Goal: Information Seeking & Learning: Learn about a topic

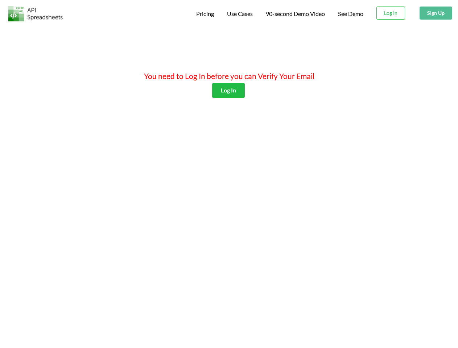
click at [204, 14] on span "Pricing" at bounding box center [205, 13] width 18 height 7
click at [239, 14] on span "Use Cases" at bounding box center [240, 13] width 26 height 7
click at [295, 14] on span "90-second Demo Video" at bounding box center [295, 14] width 59 height 6
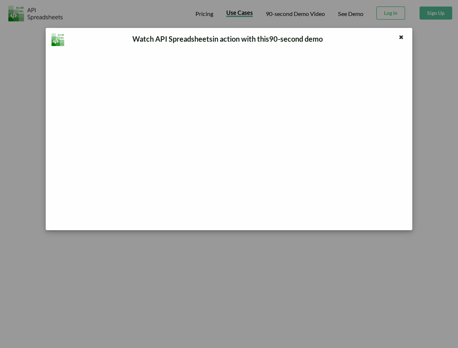
click at [391, 13] on div "Watch API Spreadsheets in action with this 90 -second demo" at bounding box center [229, 174] width 458 height 348
click at [435, 13] on button "Sign Up" at bounding box center [435, 13] width 33 height 13
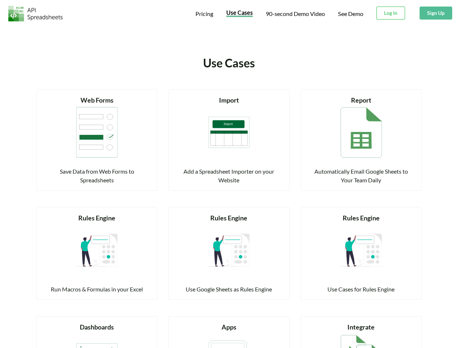
click at [228, 90] on div "Read more Import Add a Spreadsheet Importer on your Website" at bounding box center [228, 139] width 121 height 101
